Goal: Information Seeking & Learning: Learn about a topic

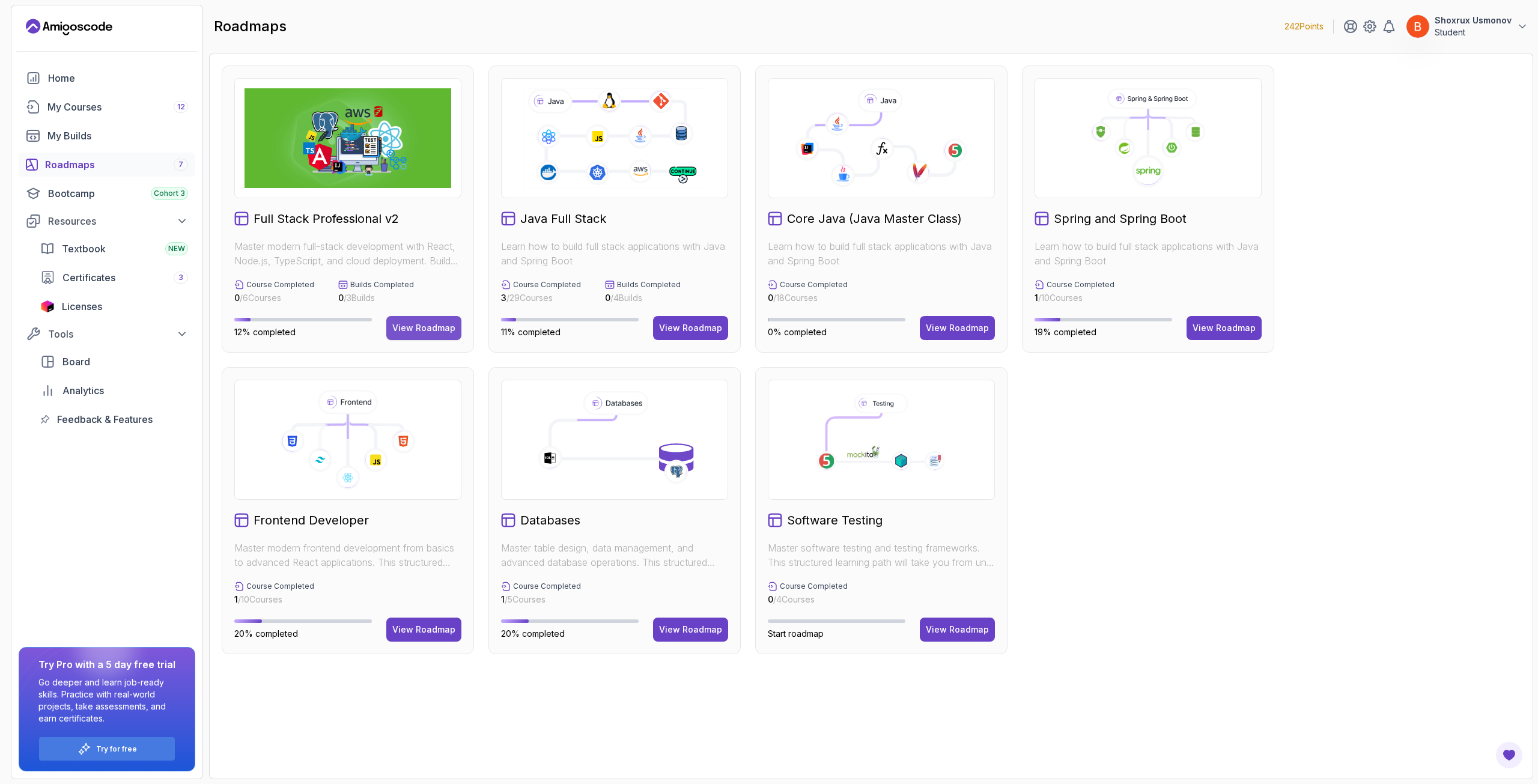
click at [423, 334] on button "View Roadmap" at bounding box center [424, 328] width 75 height 24
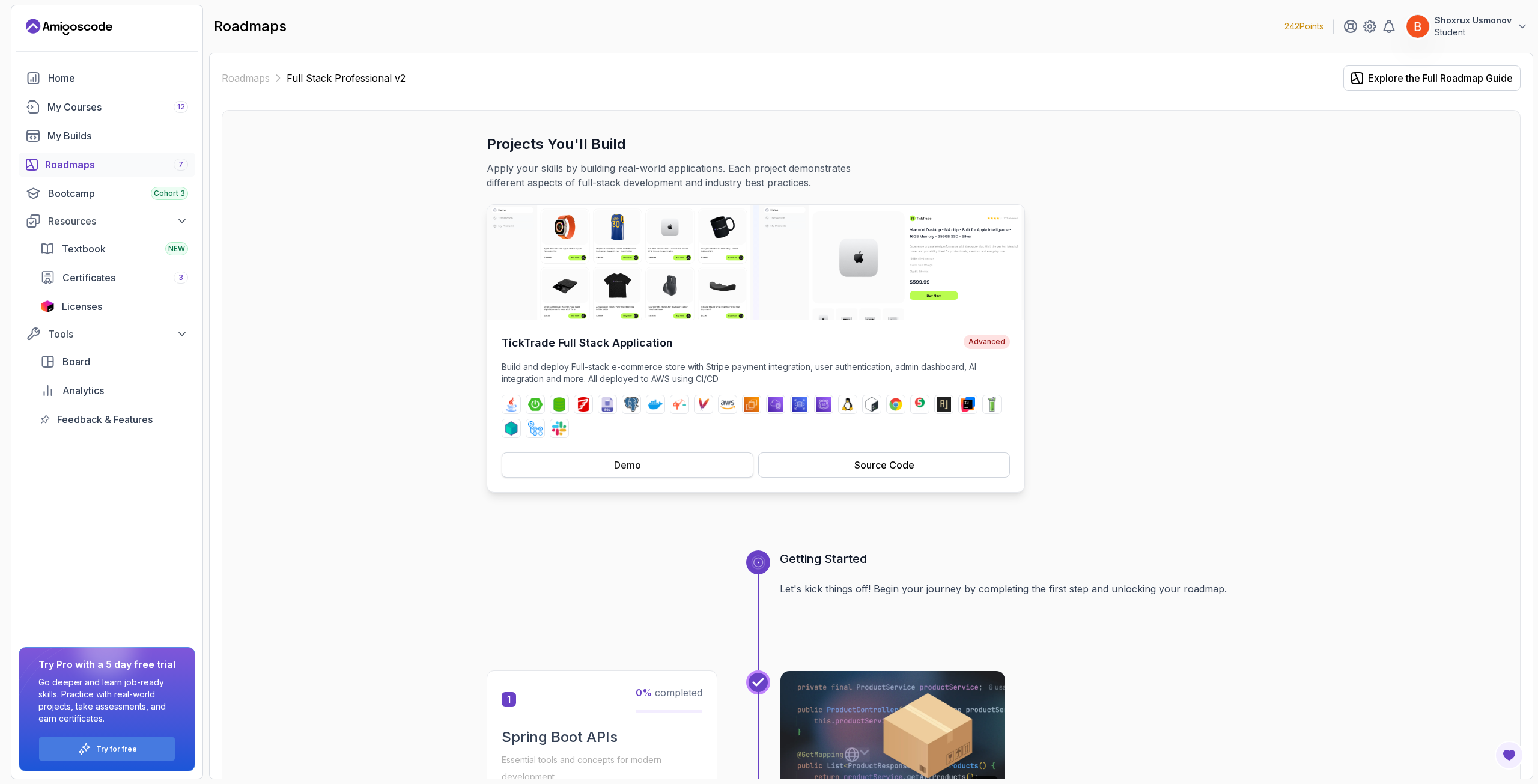
click at [676, 469] on button "Demo" at bounding box center [627, 465] width 252 height 25
click at [890, 254] on img at bounding box center [756, 263] width 537 height 115
drag, startPoint x: 478, startPoint y: 162, endPoint x: 683, endPoint y: 170, distance: 205.2
click at [683, 170] on p "Apply your skills by building real-world applications. Each project demonstrate…" at bounding box center [689, 175] width 404 height 29
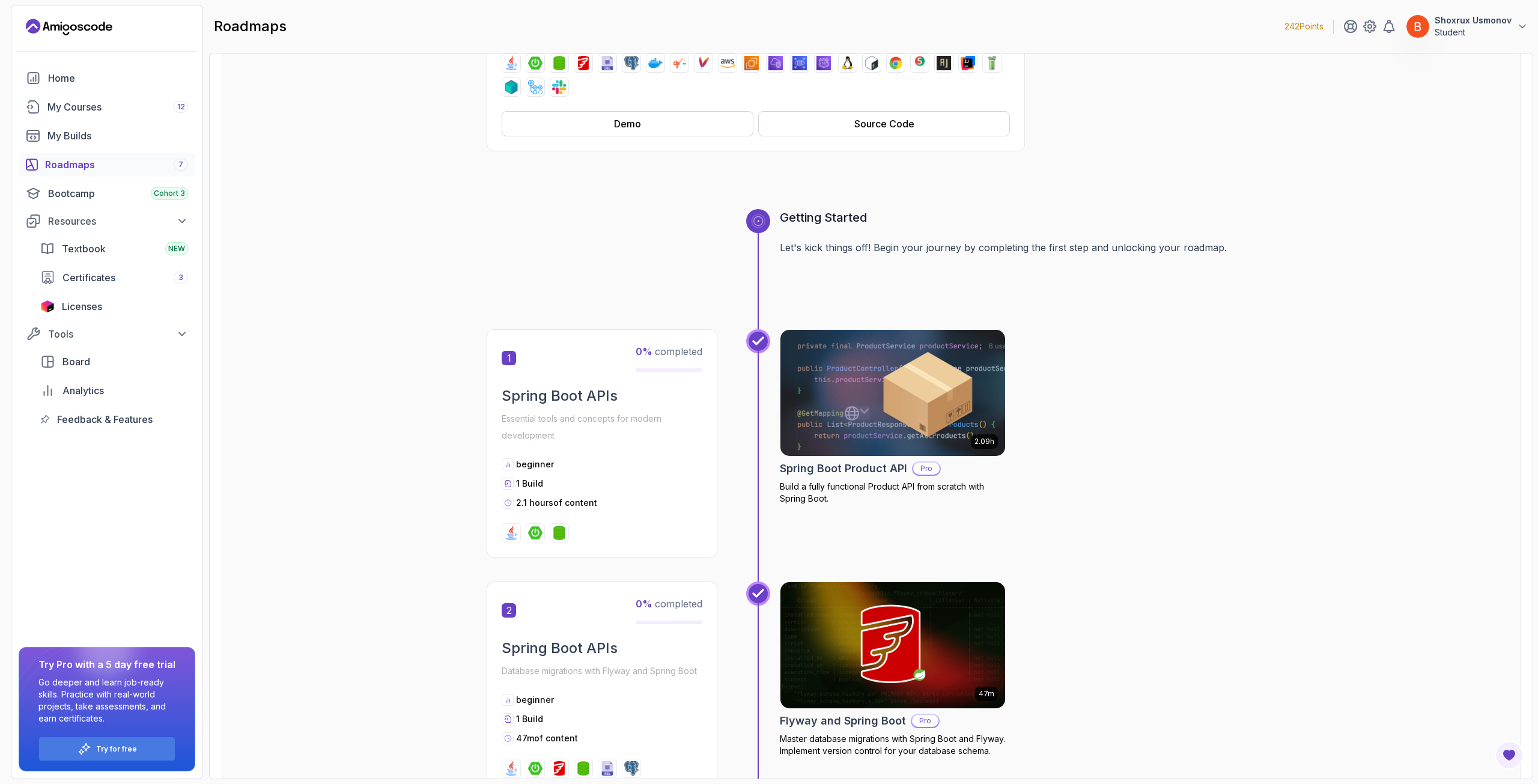
scroll to position [240, 0]
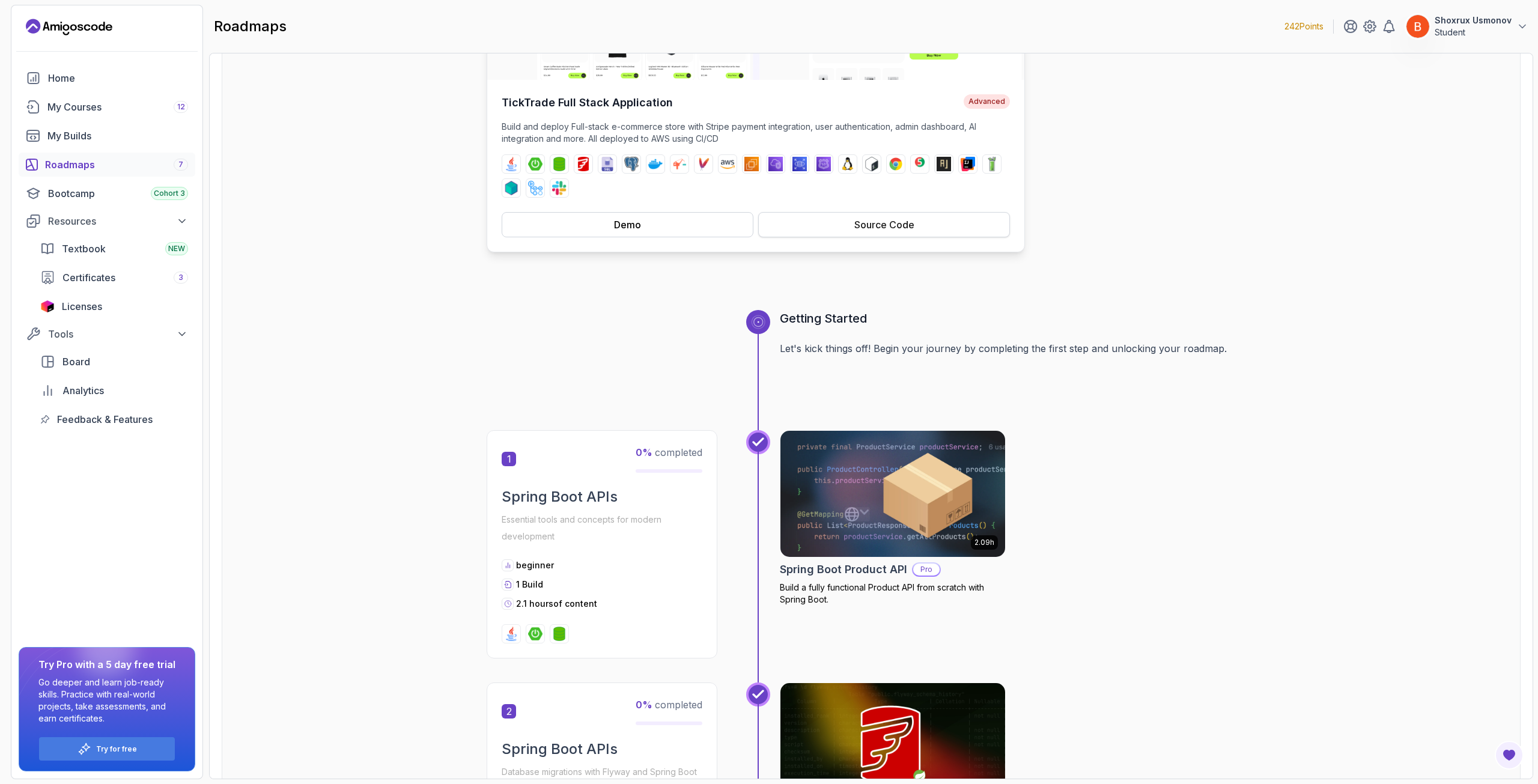
click at [816, 216] on button "Source Code" at bounding box center [884, 225] width 252 height 25
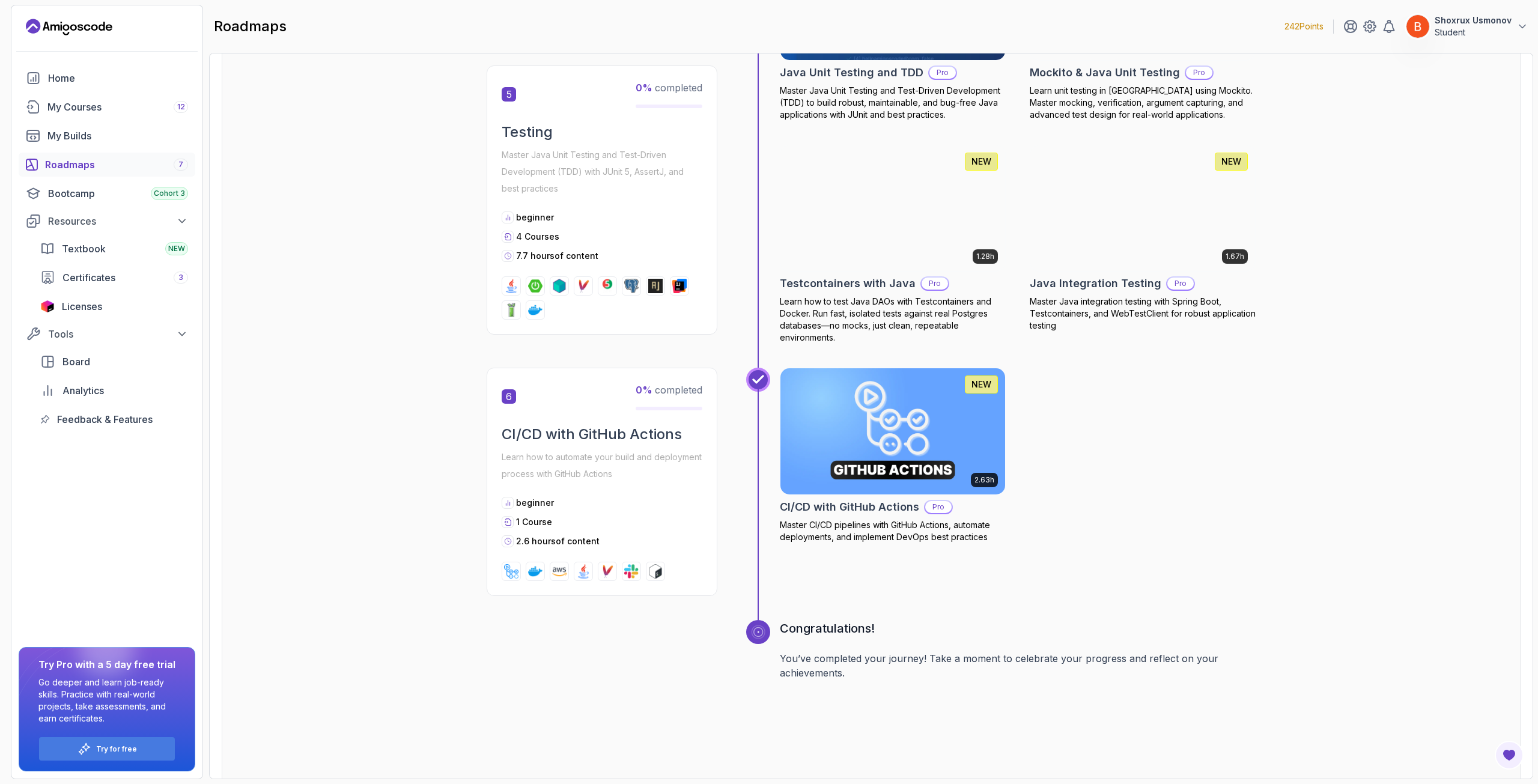
scroll to position [1825, 0]
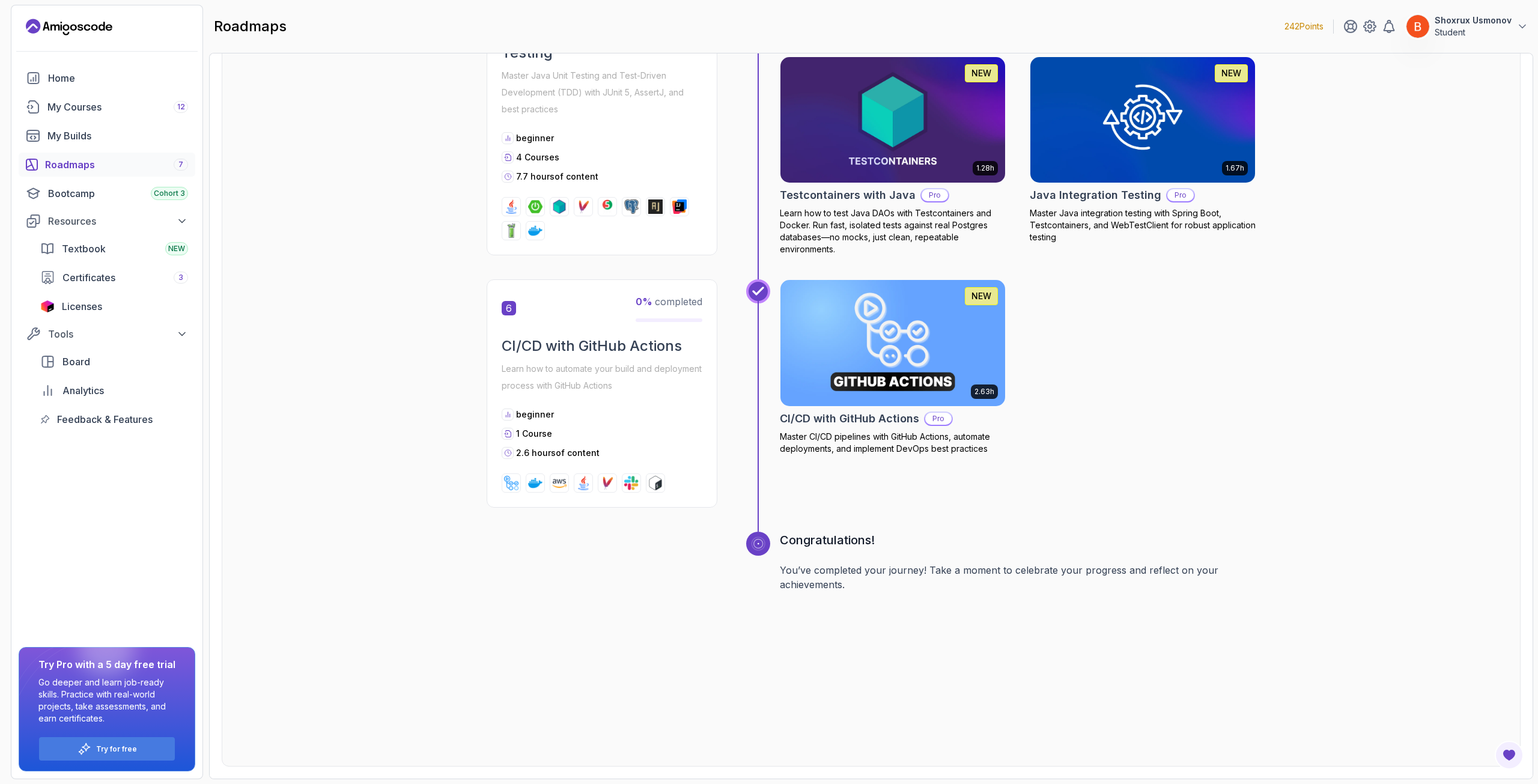
click at [93, 153] on link "Roadmaps 7" at bounding box center [107, 164] width 176 height 24
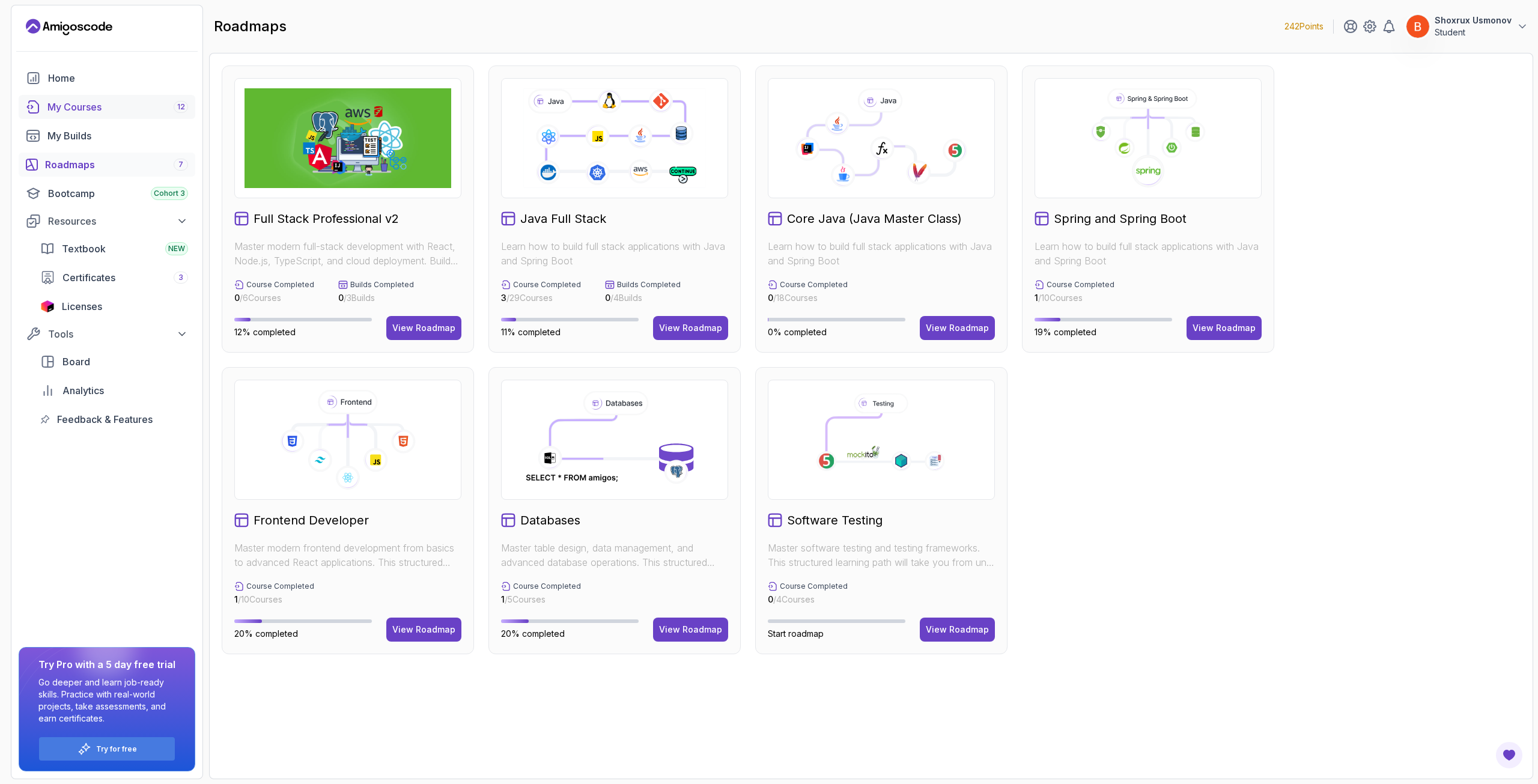
click at [56, 104] on div "My Courses 12" at bounding box center [118, 107] width 141 height 15
click at [58, 79] on div "Home" at bounding box center [117, 78] width 140 height 15
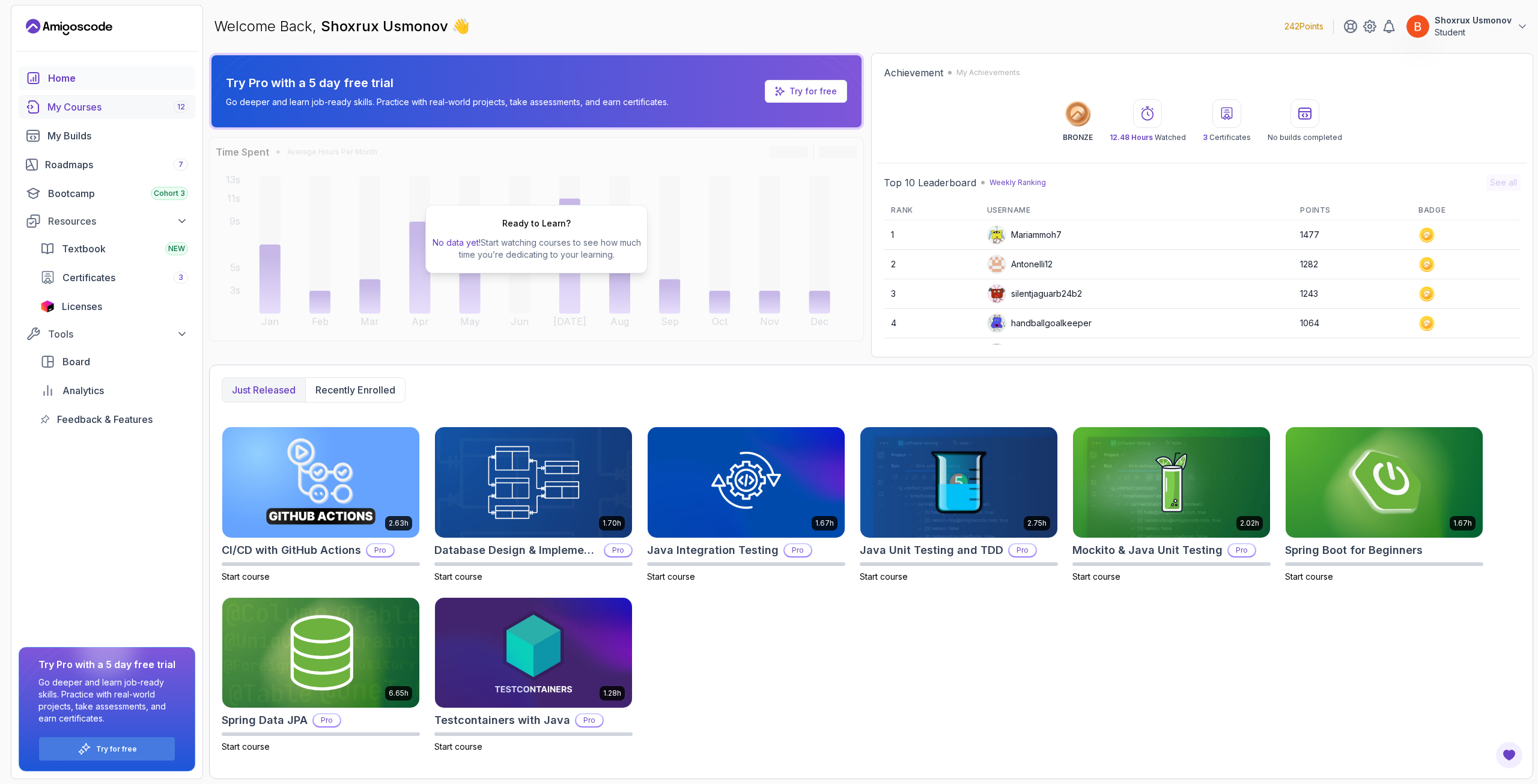
click at [157, 101] on div "My Courses 12" at bounding box center [118, 107] width 141 height 15
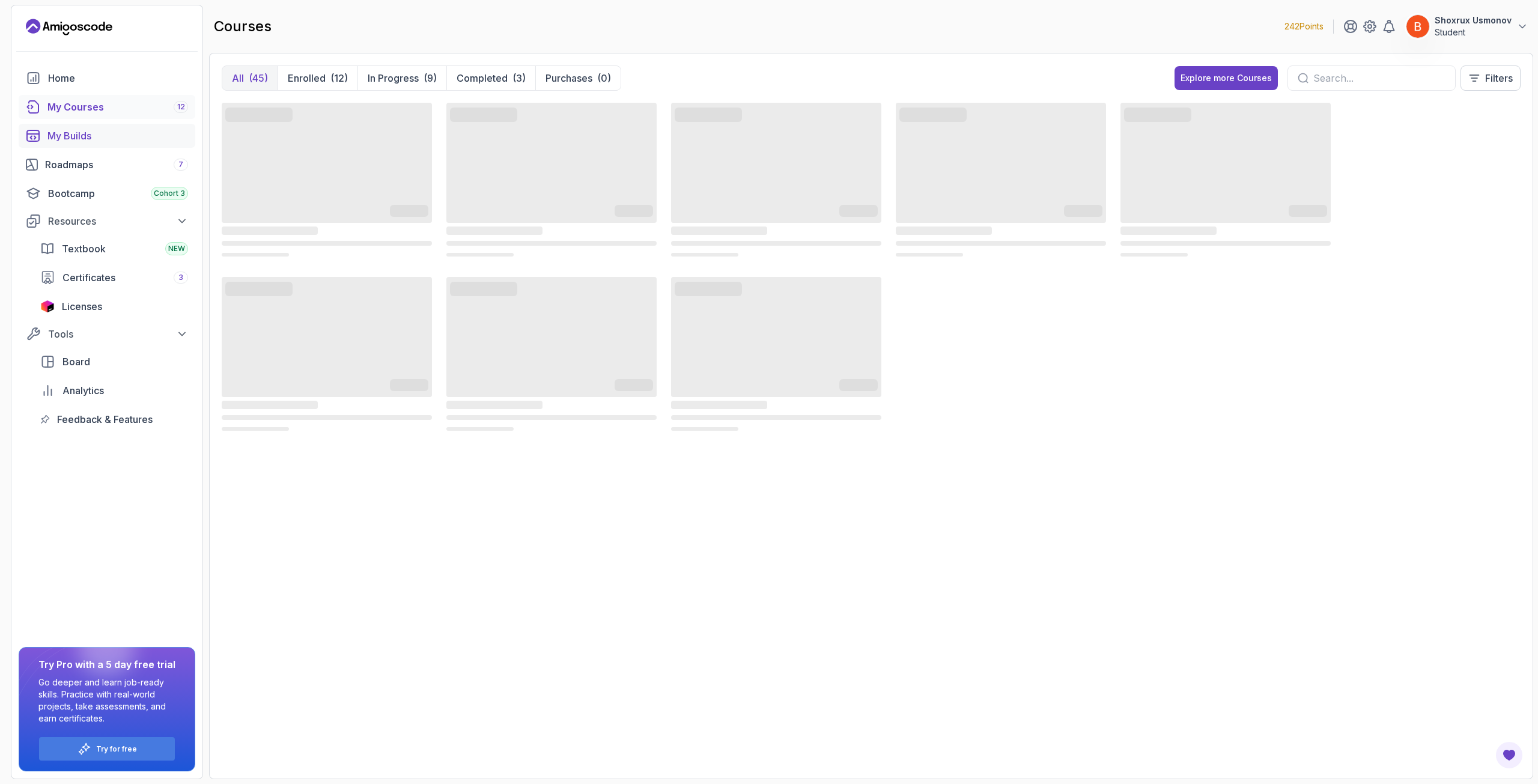
click at [135, 132] on div "My Builds" at bounding box center [118, 136] width 141 height 15
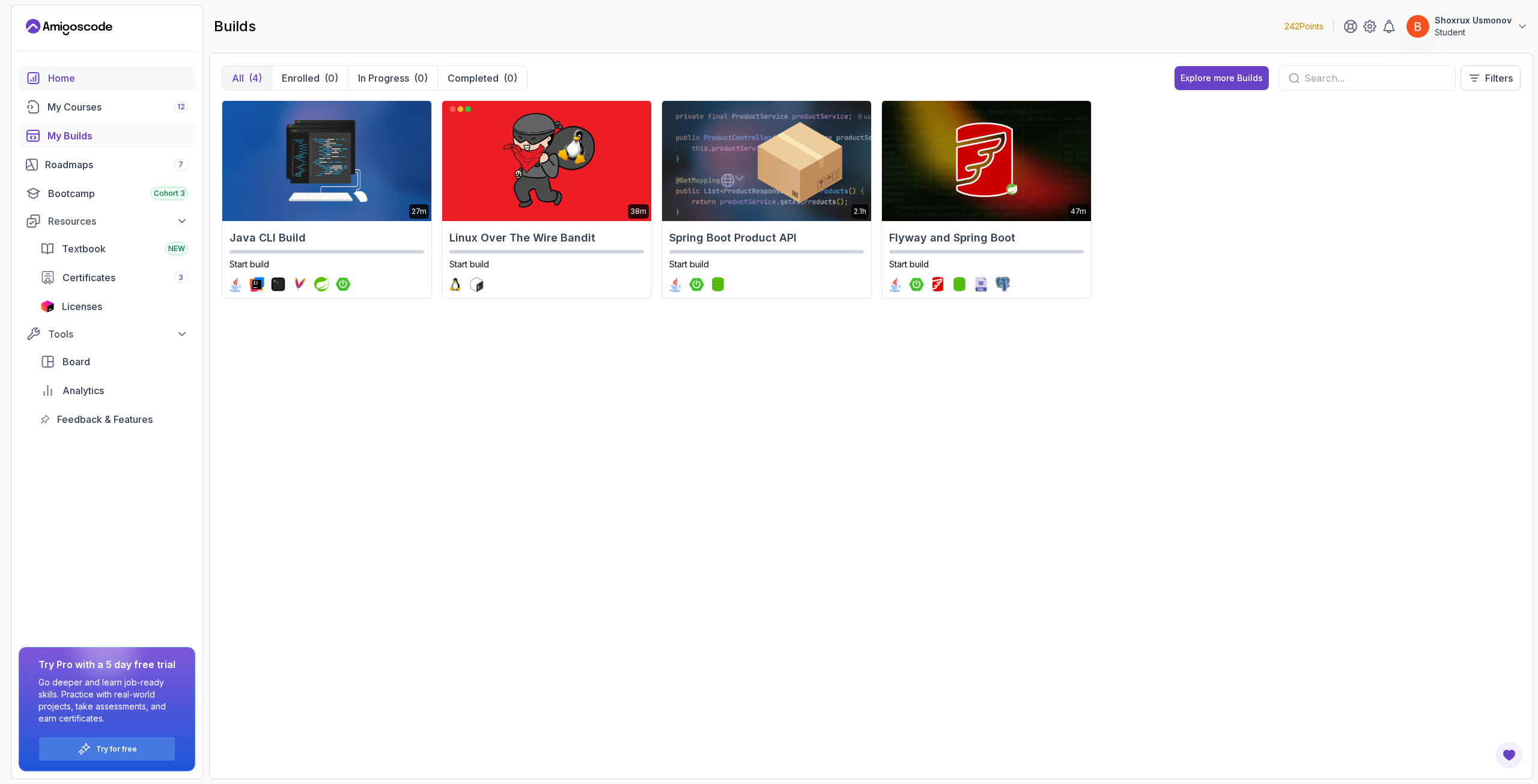
click at [124, 68] on link "Home" at bounding box center [107, 78] width 176 height 24
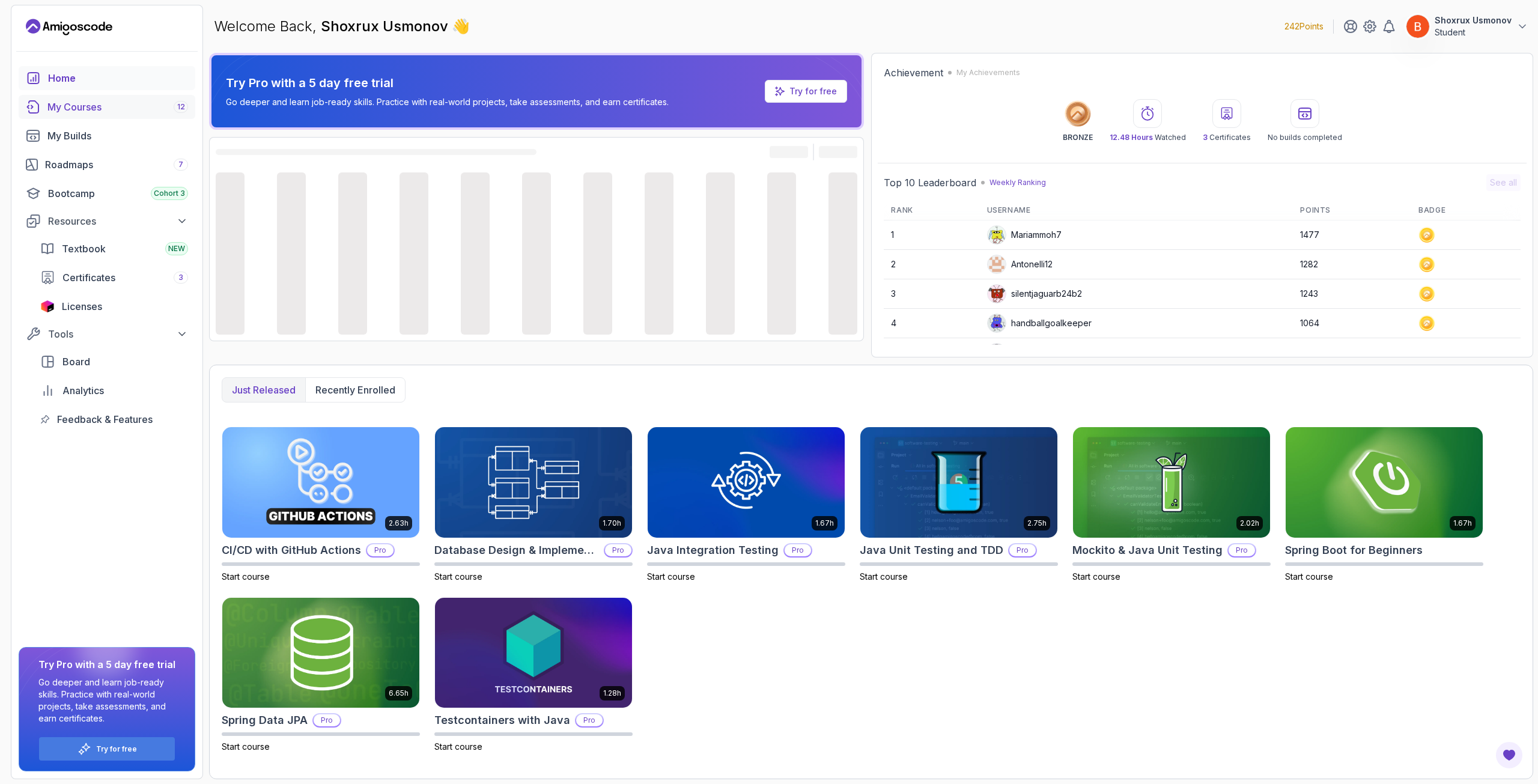
click at [114, 96] on link "My Courses 12" at bounding box center [107, 107] width 176 height 24
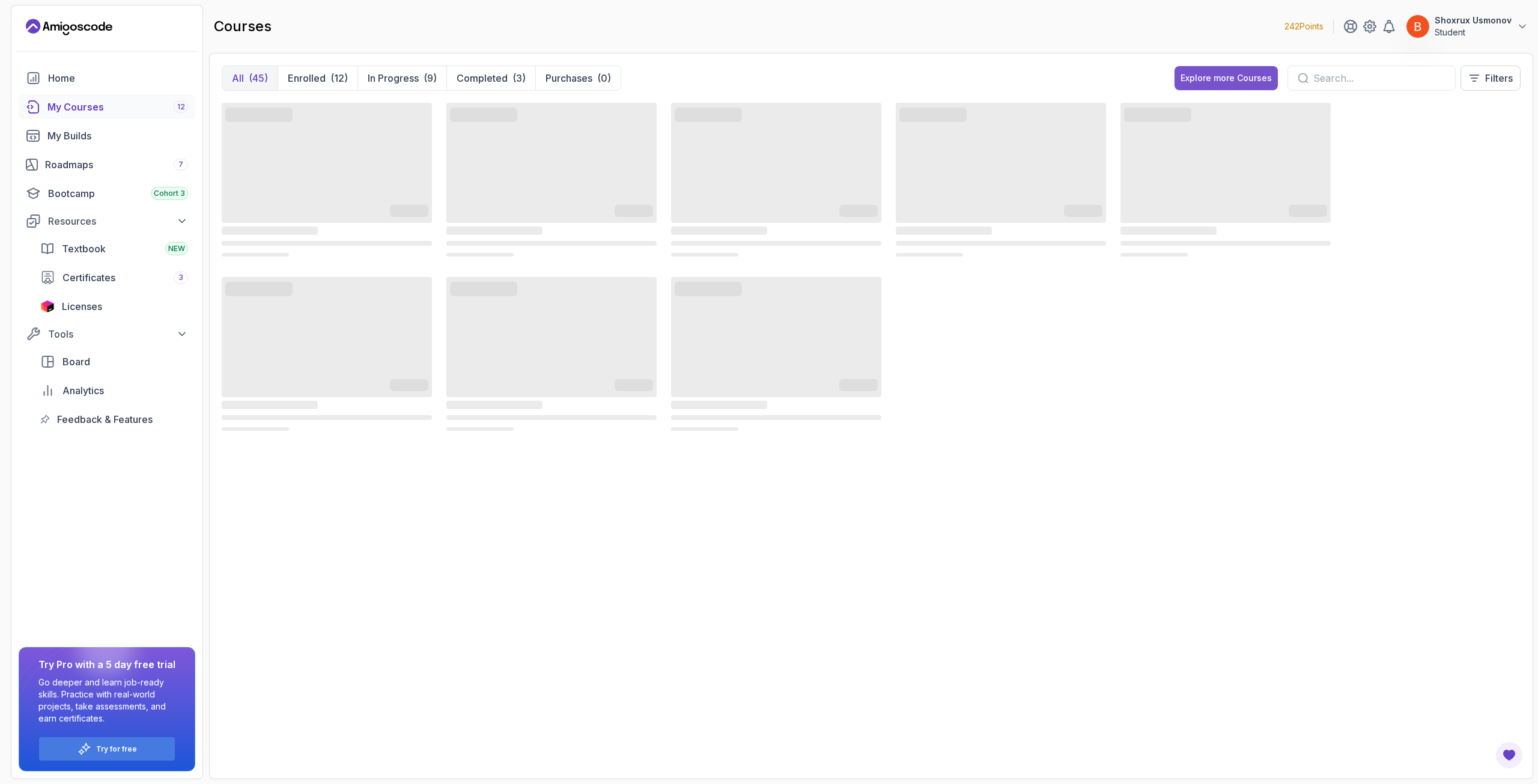
click at [1225, 85] on button "Explore more Courses" at bounding box center [1226, 78] width 103 height 24
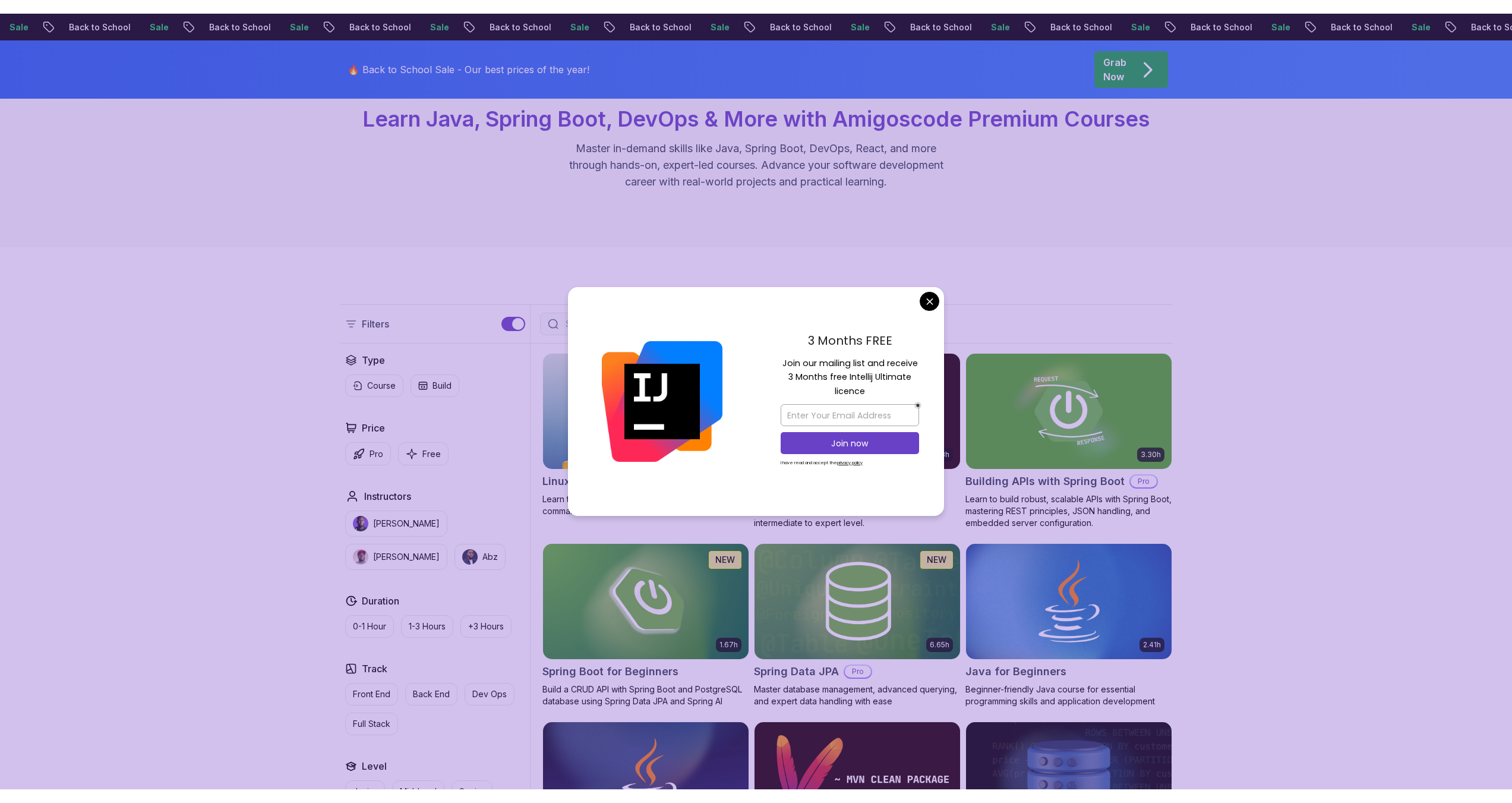
scroll to position [179, 0]
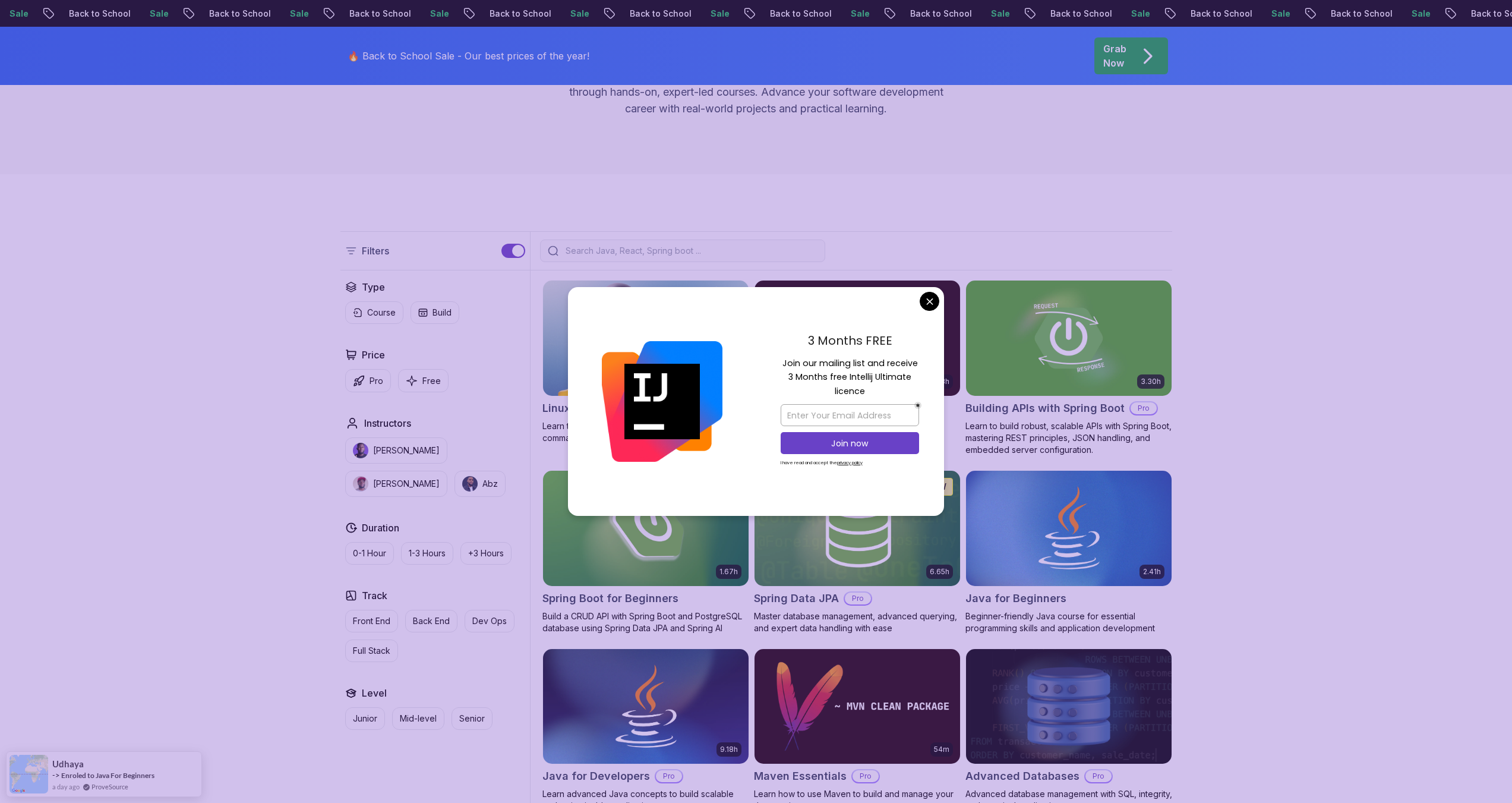
click at [567, 416] on h2 "Linux Fundamentals" at bounding box center [595, 409] width 105 height 17
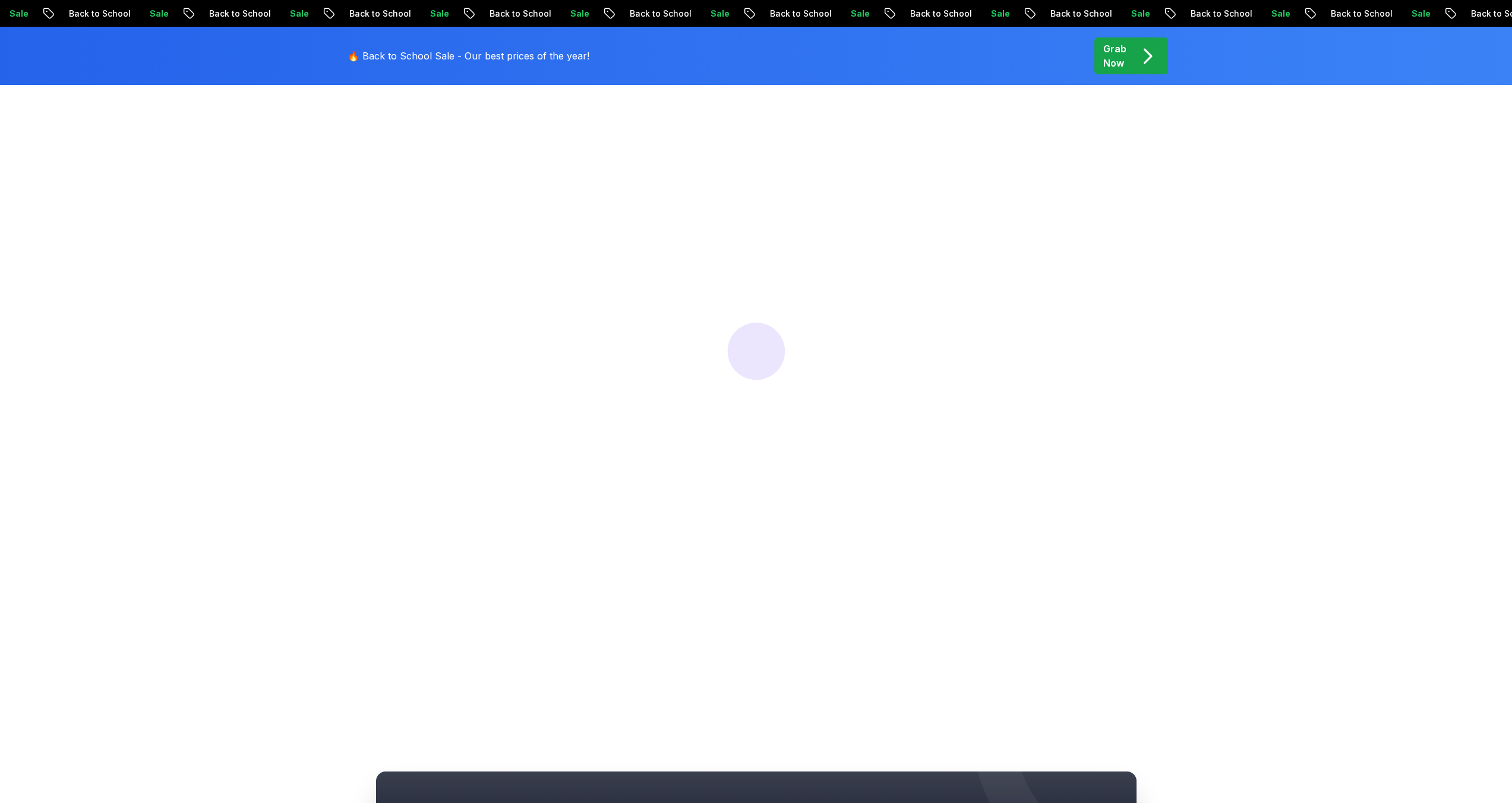
click at [761, 376] on div at bounding box center [756, 350] width 1512 height 803
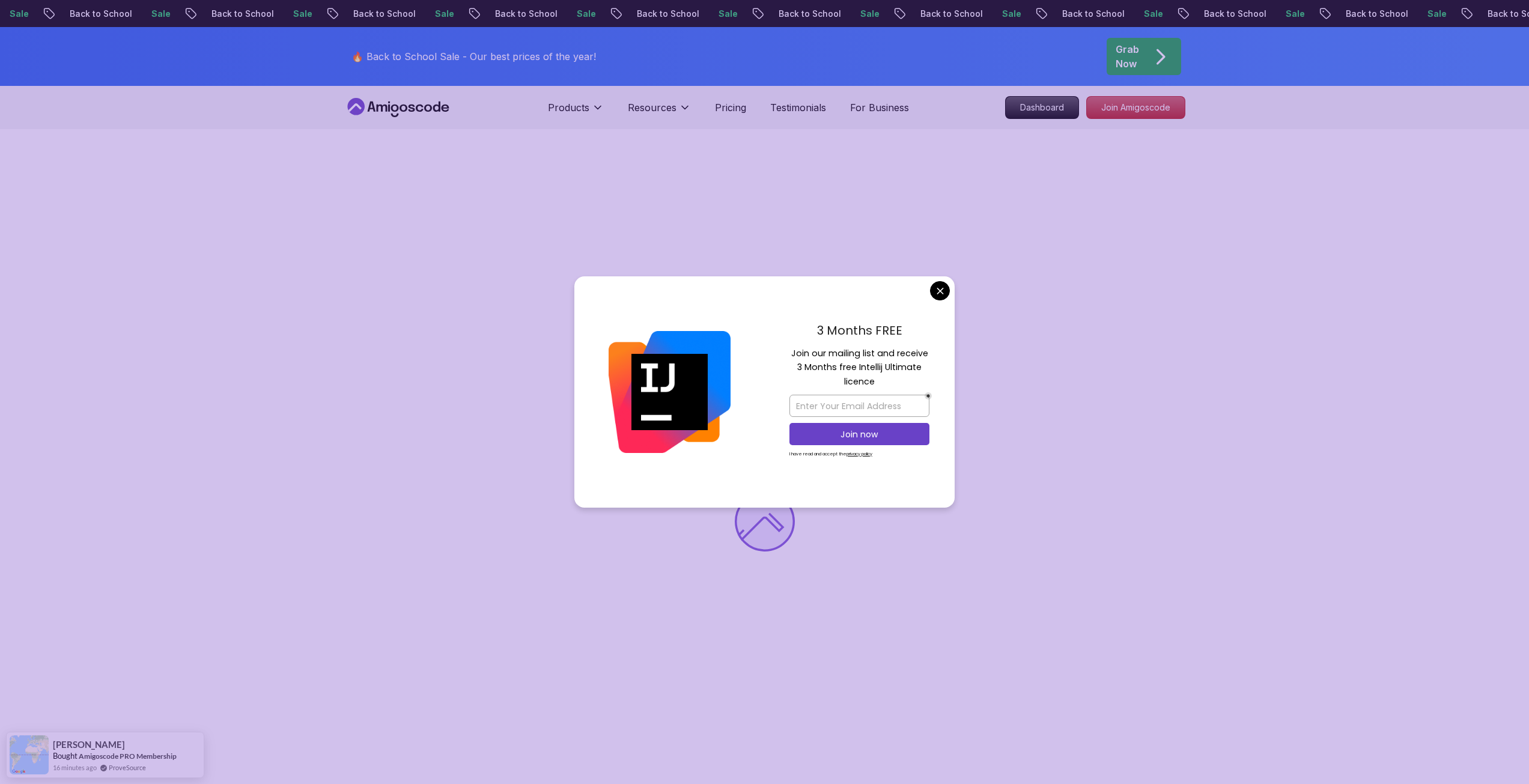
click at [937, 301] on div "3 Months FREE Join our mailing list and receive 3 Months free Intellij Ultimate…" at bounding box center [859, 392] width 190 height 232
click at [936, 294] on body "Sale Back to School Sale Back to School Sale Back to School Sale Back to School…" at bounding box center [764, 750] width 1529 height 1499
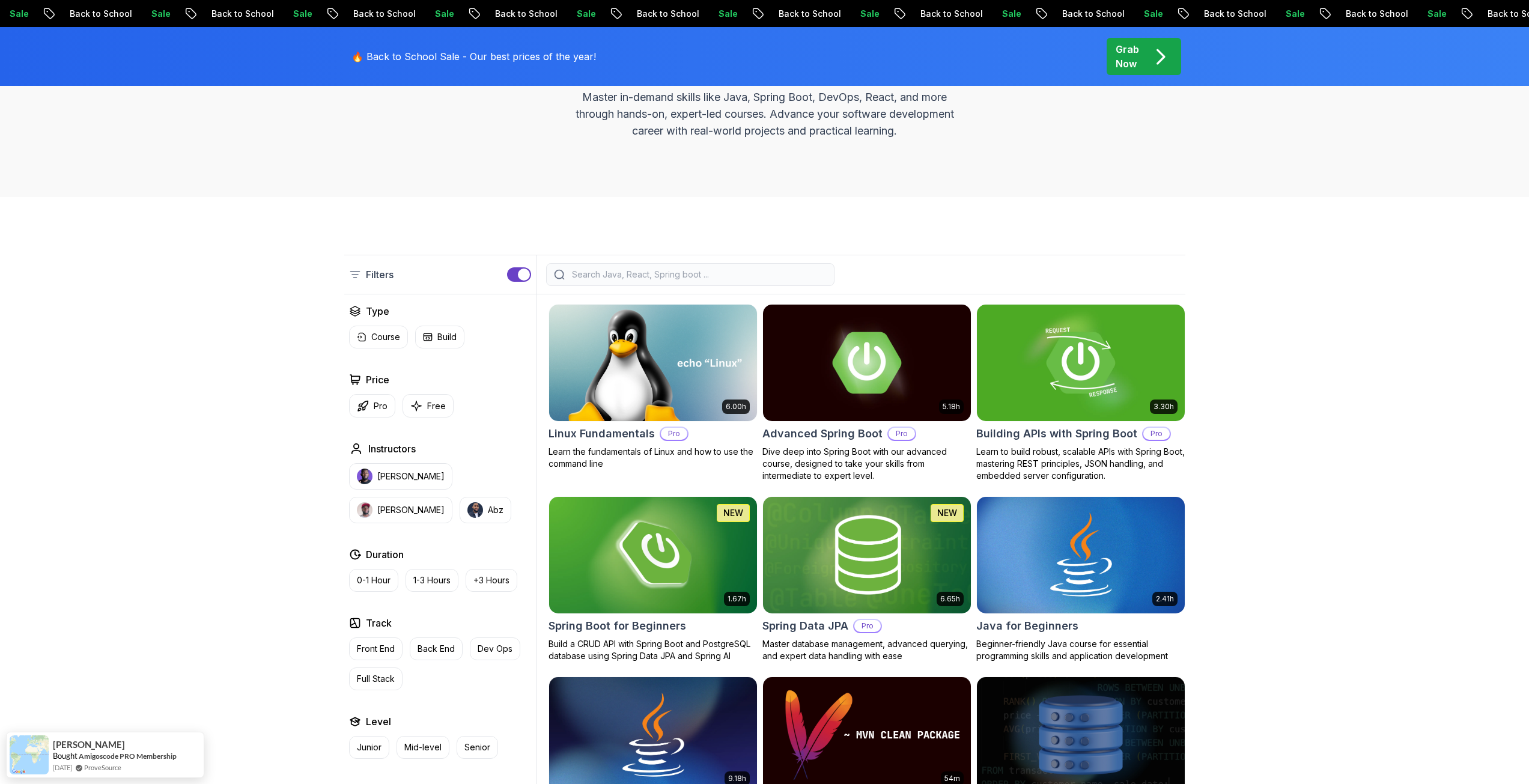
scroll to position [120, 0]
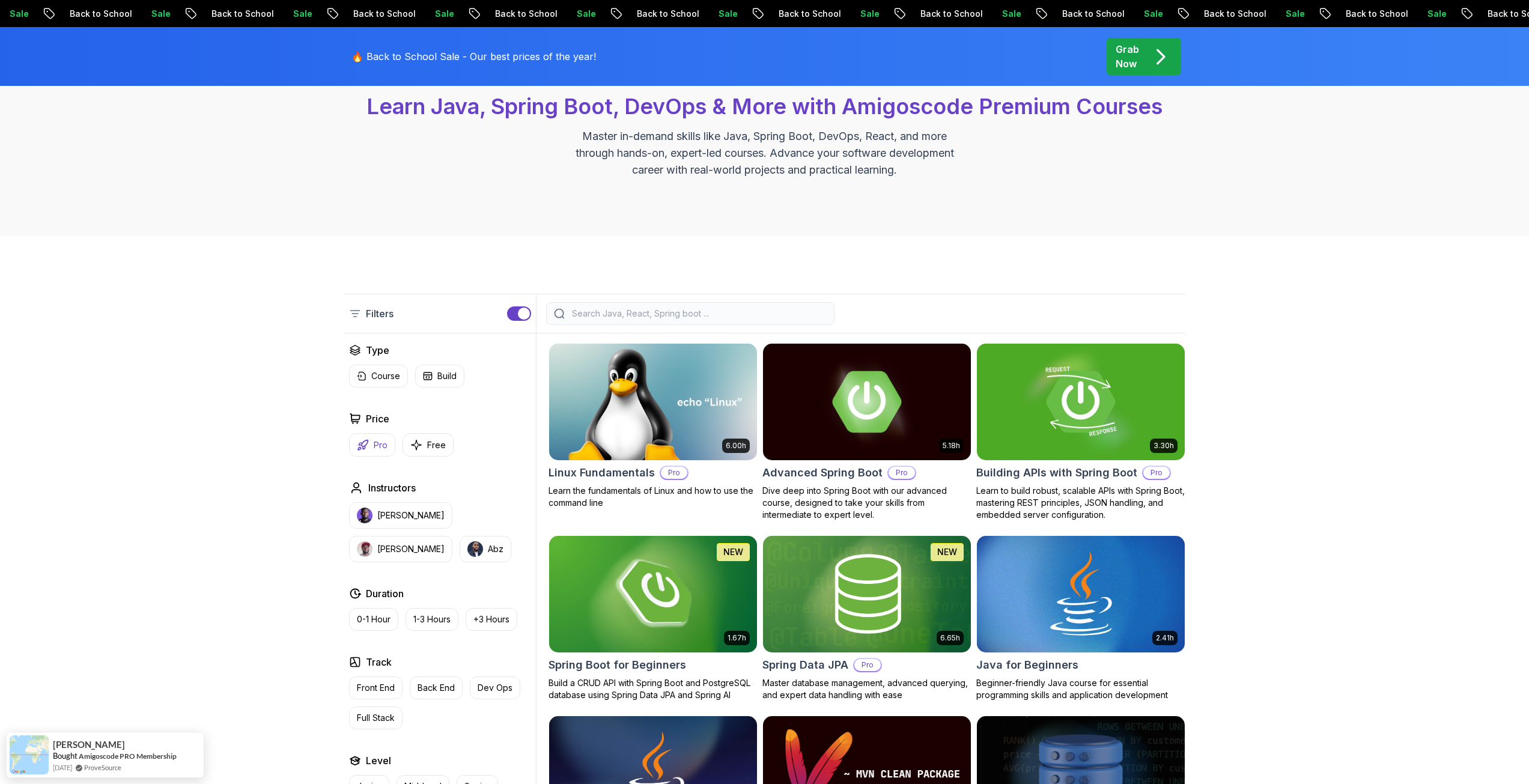
click at [381, 441] on p "Pro" at bounding box center [381, 445] width 14 height 12
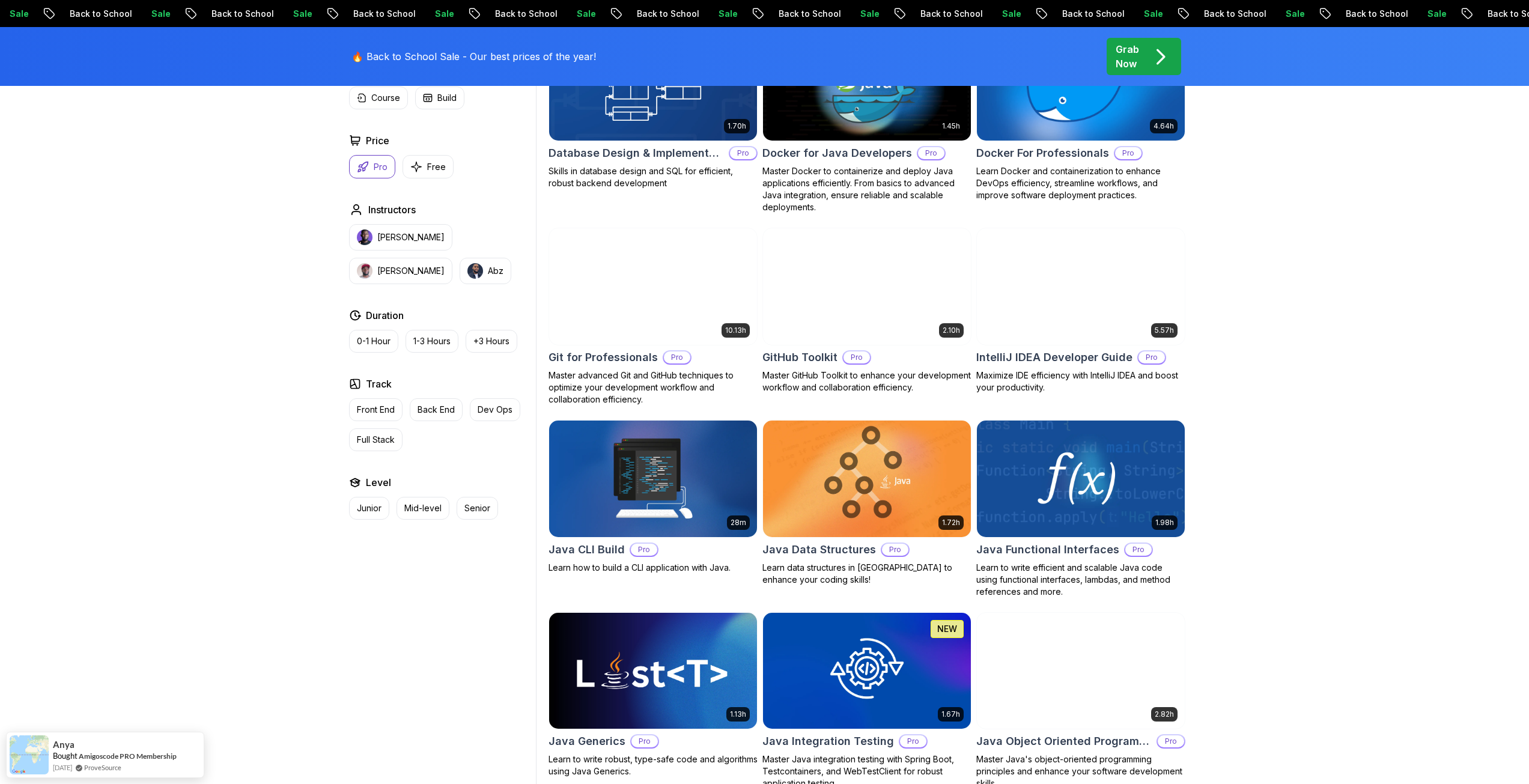
scroll to position [781, 0]
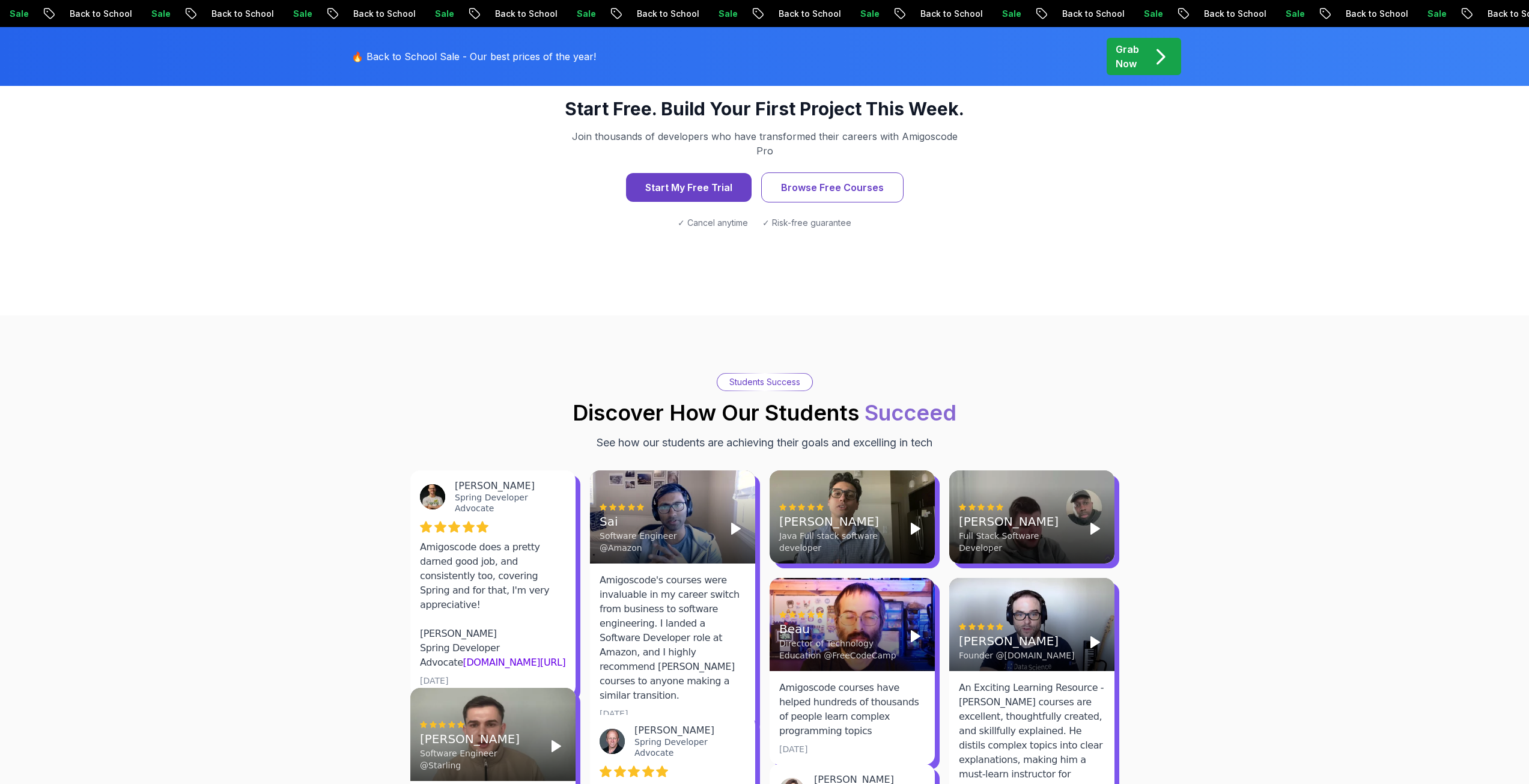
scroll to position [961, 0]
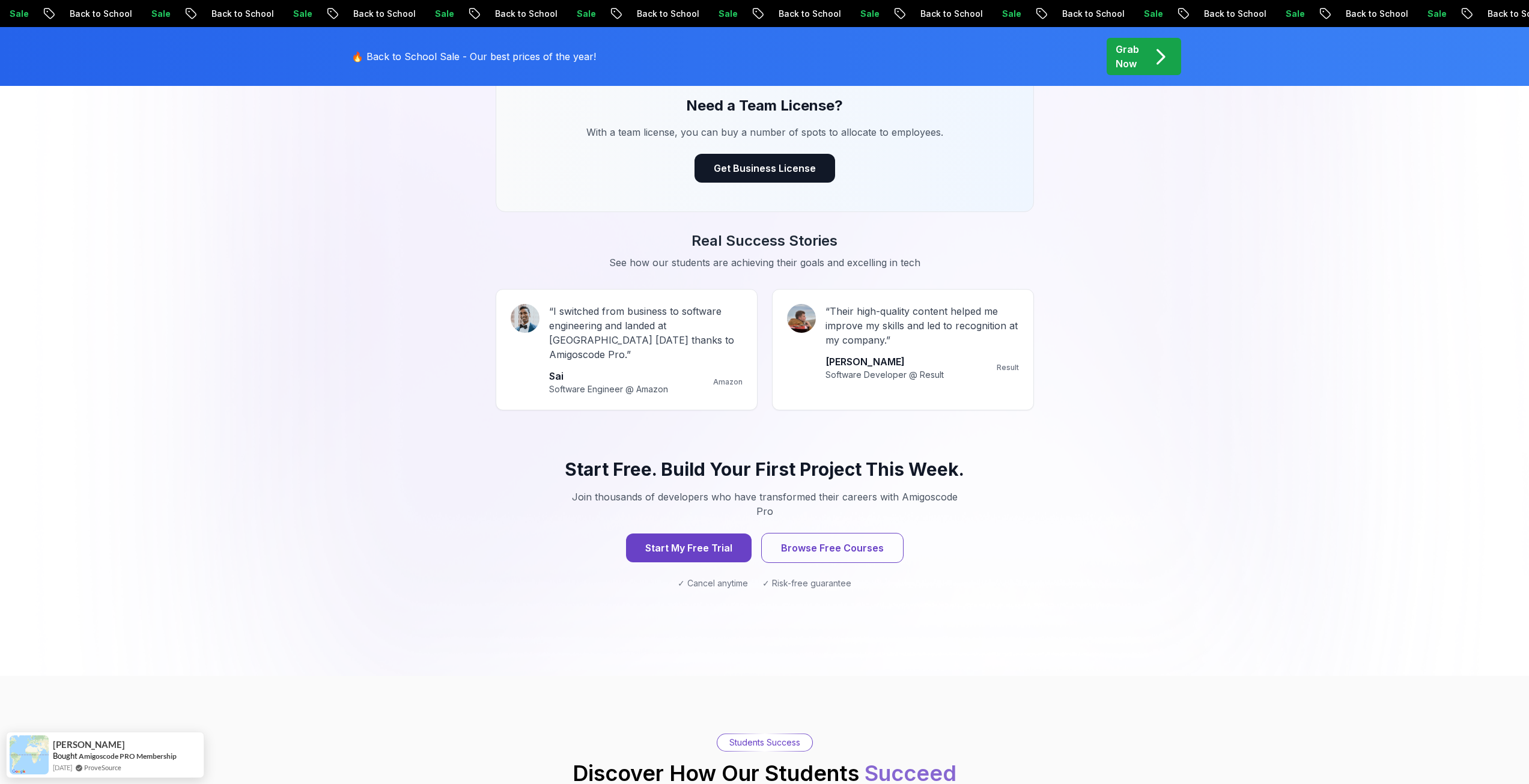
click at [1152, 69] on div "Grab Now" at bounding box center [1144, 56] width 56 height 29
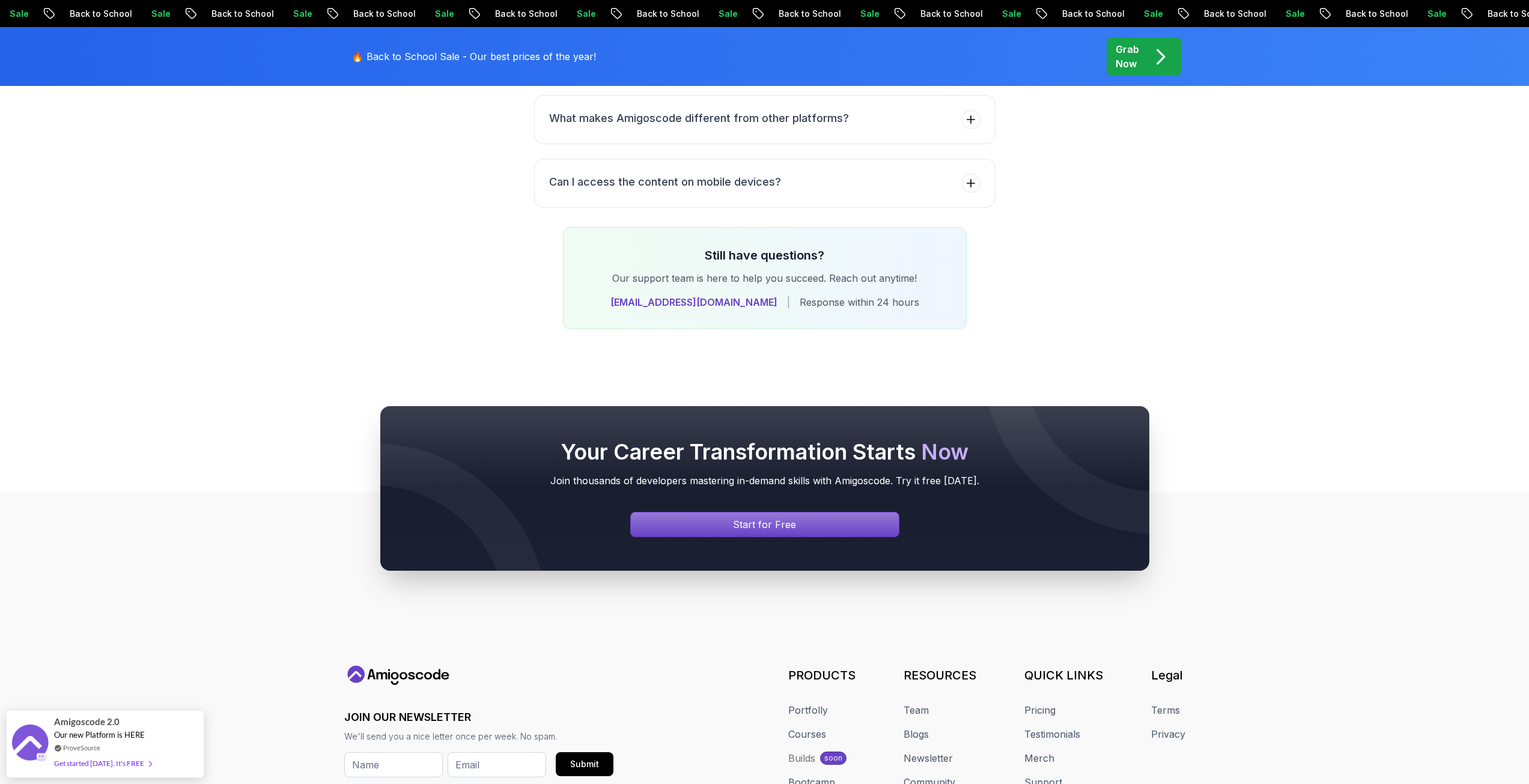
scroll to position [4743, 0]
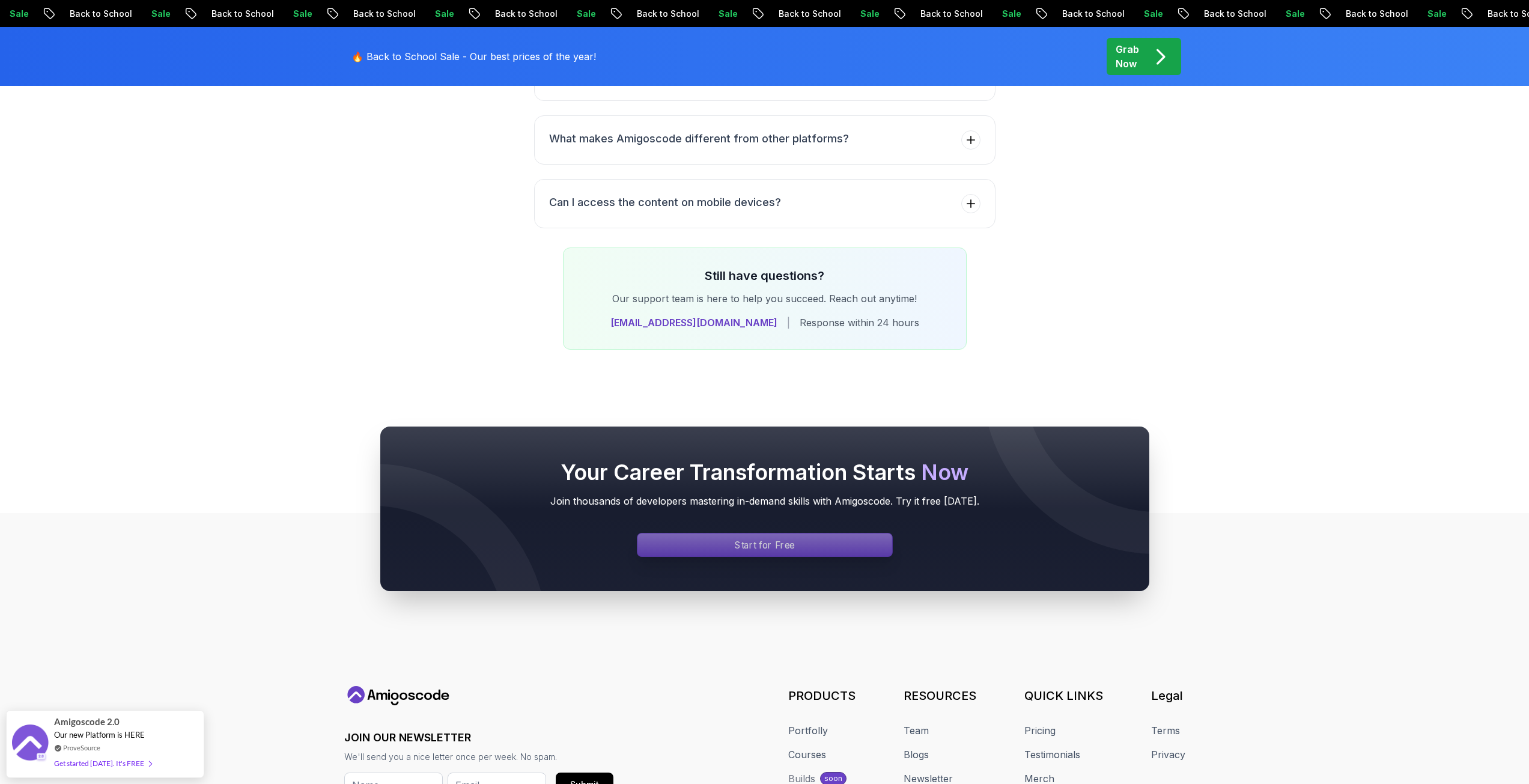
click at [788, 537] on p "Start for Free" at bounding box center [765, 544] width 60 height 14
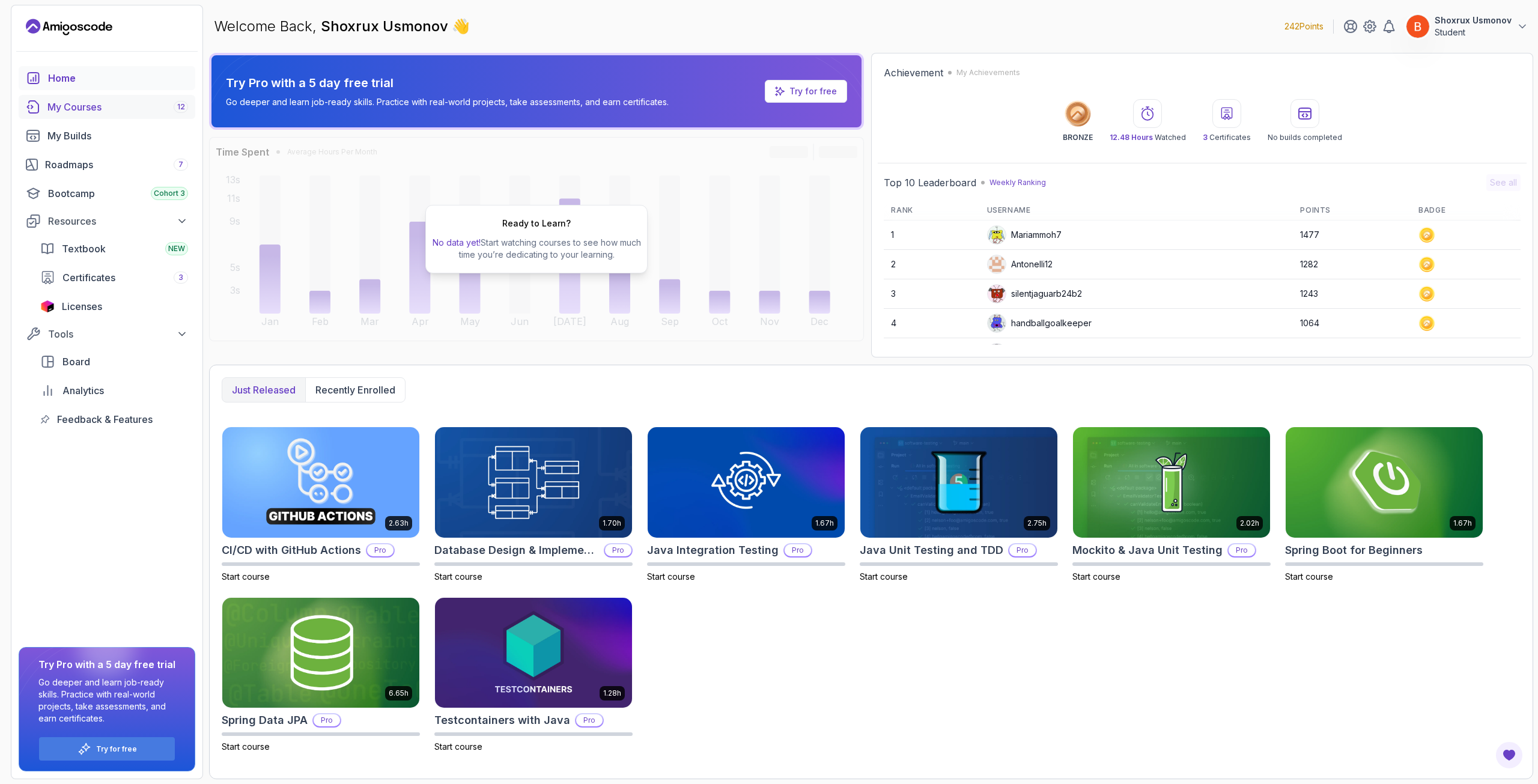
click at [98, 115] on link "My Courses 12" at bounding box center [107, 107] width 176 height 24
